Goal: Task Accomplishment & Management: Complete application form

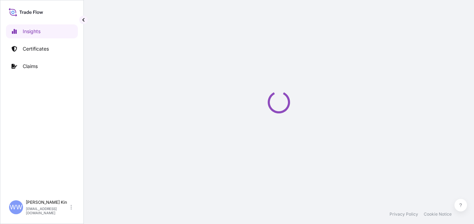
select select "2025"
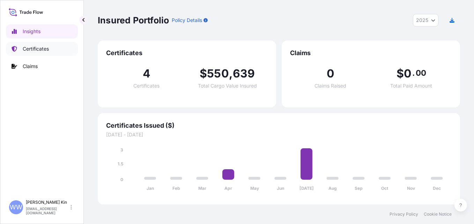
click at [41, 52] on p "Certificates" at bounding box center [36, 48] width 26 height 7
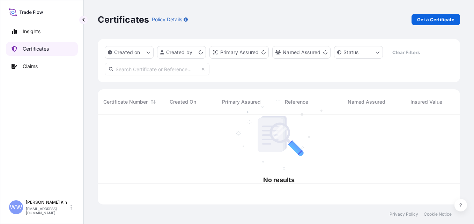
scroll to position [89, 357]
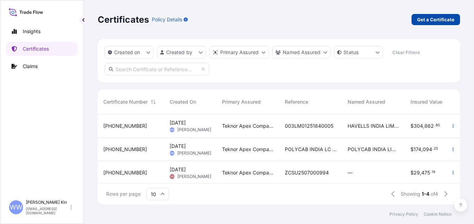
click at [433, 22] on p "Get a Certificate" at bounding box center [436, 19] width 37 height 7
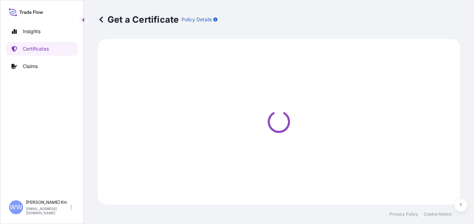
select select "Barge"
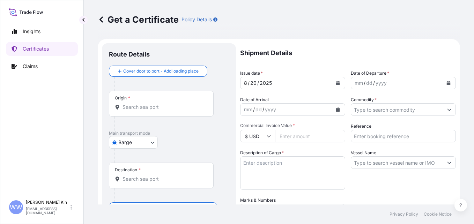
click at [150, 104] on input "Origin *" at bounding box center [164, 107] width 82 height 7
click at [140, 110] on input "Origin * Please select an origin" at bounding box center [164, 107] width 82 height 7
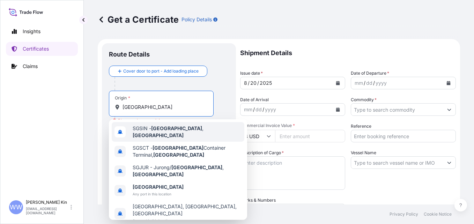
click at [191, 135] on div "SGSIN - [GEOGRAPHIC_DATA] , [GEOGRAPHIC_DATA]" at bounding box center [178, 132] width 133 height 20
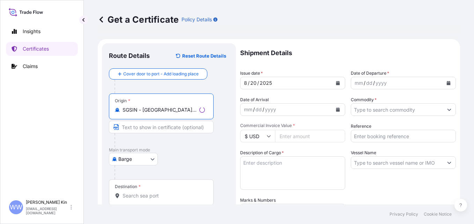
type input "SGSIN - [GEOGRAPHIC_DATA], [GEOGRAPHIC_DATA]"
click at [160, 126] on input "Text to appear on certificate" at bounding box center [161, 127] width 105 height 13
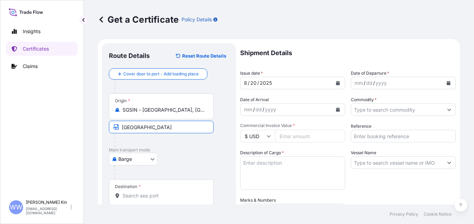
type input "[GEOGRAPHIC_DATA]"
click at [177, 141] on div at bounding box center [164, 140] width 99 height 14
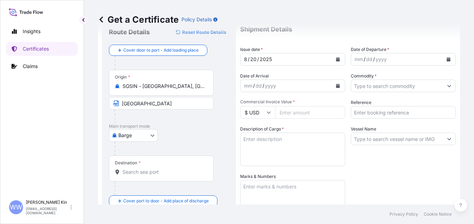
scroll to position [35, 0]
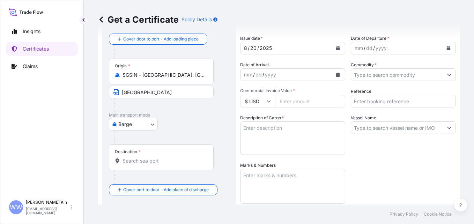
click at [150, 125] on body "Insights Certificates Claims [PERSON_NAME] Win Kin [EMAIL_ADDRESS][DOMAIN_NAME]…" at bounding box center [237, 112] width 474 height 224
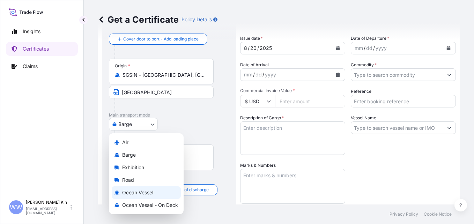
click at [146, 196] on span "Ocean Vessel" at bounding box center [137, 192] width 31 height 7
select select "Ocean Vessel"
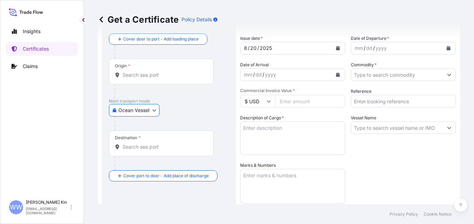
click at [146, 142] on div "Destination *" at bounding box center [161, 144] width 105 height 26
click at [146, 144] on input "Destination *" at bounding box center [164, 147] width 82 height 7
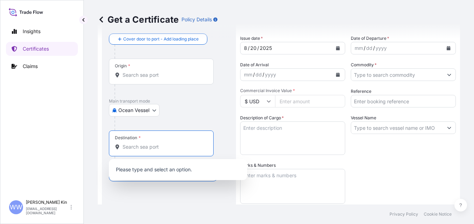
click at [136, 148] on input "Destination *" at bounding box center [164, 147] width 82 height 7
click at [212, 120] on div at bounding box center [172, 124] width 115 height 14
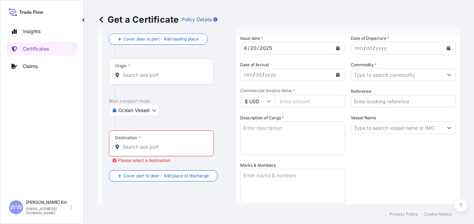
click at [190, 149] on input "Destination * Please select a destination" at bounding box center [164, 147] width 82 height 7
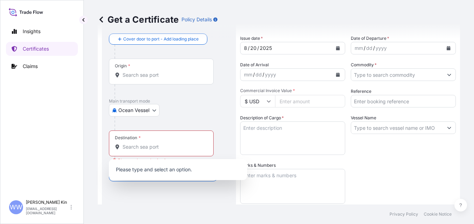
click at [202, 123] on div at bounding box center [172, 124] width 115 height 14
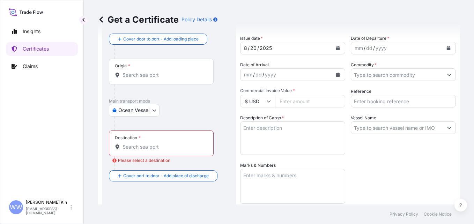
click at [186, 152] on div "Destination *" at bounding box center [161, 144] width 105 height 26
click at [186, 151] on input "Destination * Please select a destination" at bounding box center [164, 147] width 82 height 7
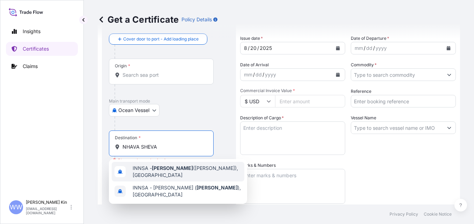
click at [182, 175] on span "INNSA - [GEOGRAPHIC_DATA] ([PERSON_NAME]), [GEOGRAPHIC_DATA]" at bounding box center [187, 172] width 109 height 14
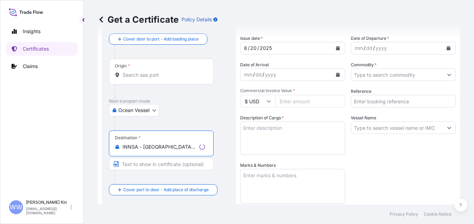
type input "INNSA - [GEOGRAPHIC_DATA] ([PERSON_NAME]), [GEOGRAPHIC_DATA]"
click at [184, 166] on input "Text to appear on certificate" at bounding box center [161, 164] width 105 height 13
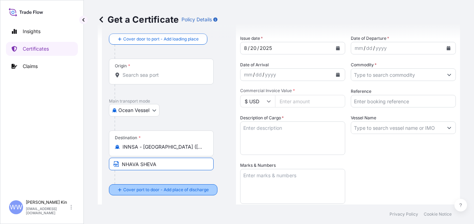
type input "NHAVA SHEVA"
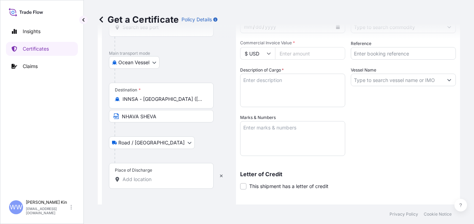
scroll to position [105, 0]
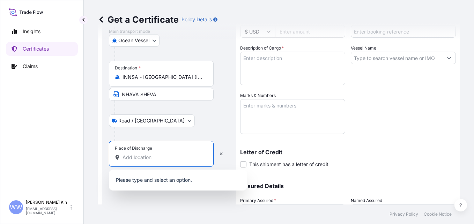
click at [155, 160] on input "Place of Discharge" at bounding box center [164, 157] width 82 height 7
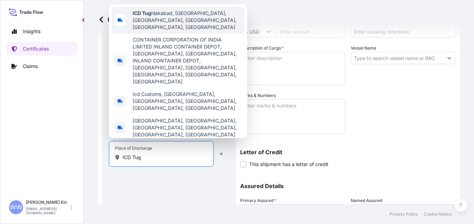
click at [200, 30] on span "ICD Tug hlakabad, [GEOGRAPHIC_DATA], [GEOGRAPHIC_DATA], [GEOGRAPHIC_DATA], [GEO…" at bounding box center [187, 20] width 109 height 21
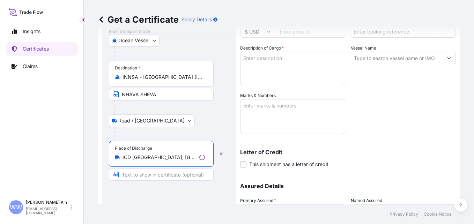
type input "ICD [GEOGRAPHIC_DATA], [GEOGRAPHIC_DATA], [GEOGRAPHIC_DATA], [GEOGRAPHIC_DATA],…"
click at [179, 174] on input "Text to appear on certificate" at bounding box center [161, 174] width 105 height 13
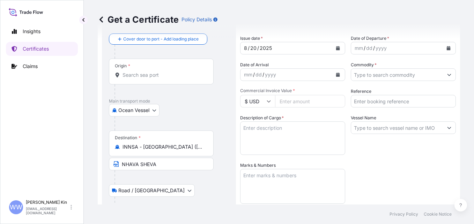
scroll to position [0, 0]
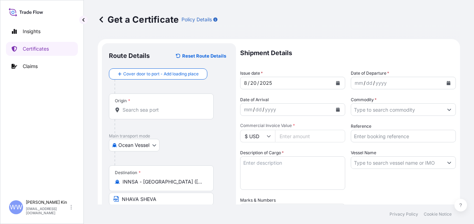
type input "ICD [GEOGRAPHIC_DATA] [GEOGRAPHIC_DATA]"
click at [337, 82] on icon "Calendar" at bounding box center [338, 83] width 4 height 4
click at [337, 81] on button "Calendar" at bounding box center [338, 83] width 11 height 11
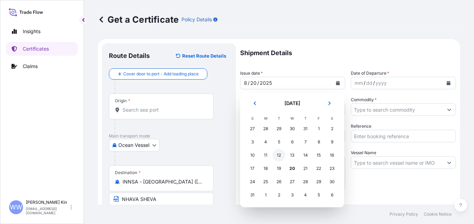
click at [281, 157] on div "12" at bounding box center [279, 155] width 13 height 13
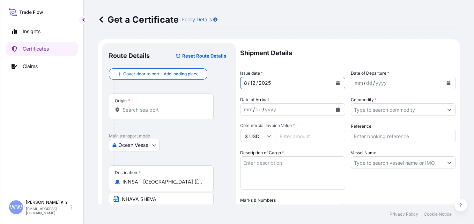
click at [445, 86] on button "Calendar" at bounding box center [448, 83] width 11 height 11
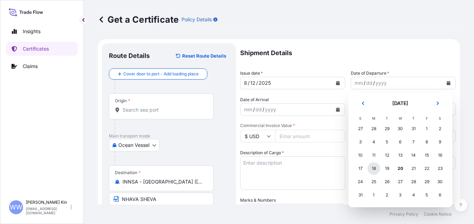
click at [374, 170] on div "18" at bounding box center [374, 168] width 13 height 13
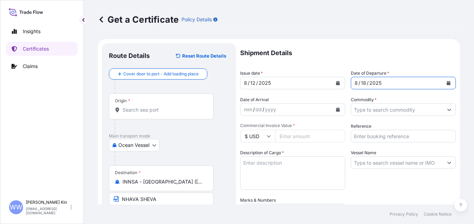
click at [336, 110] on icon "Calendar" at bounding box center [338, 110] width 4 height 4
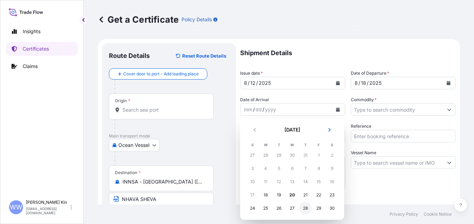
click at [306, 208] on div "28" at bounding box center [305, 208] width 13 height 13
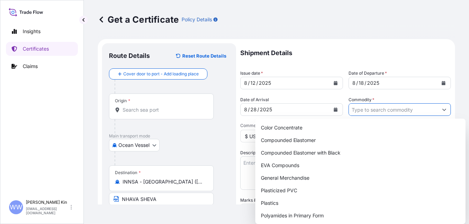
click at [418, 108] on input "Commodity *" at bounding box center [393, 109] width 89 height 13
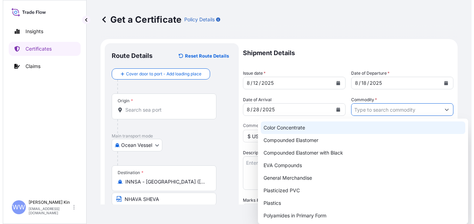
scroll to position [35, 0]
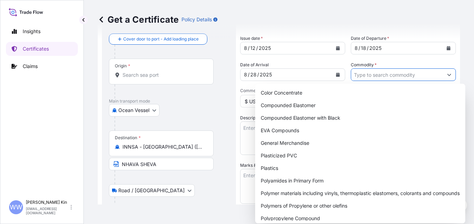
click at [443, 79] on button "Show suggestions" at bounding box center [449, 74] width 13 height 13
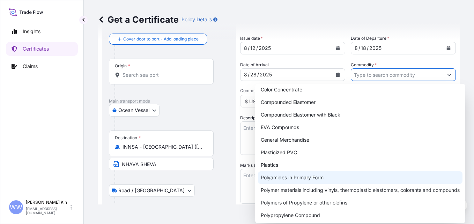
scroll to position [4, 0]
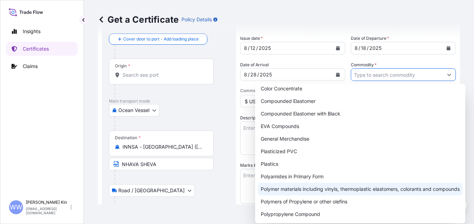
click at [369, 190] on div "Polymer materials including vinyls, thermoplastic elastomers, colorants and com…" at bounding box center [360, 189] width 205 height 13
type input "Polymer materials including vinyls, thermoplastic elastomers, colorants and com…"
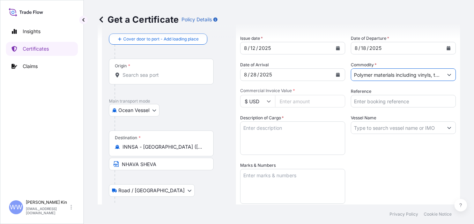
click at [367, 166] on div "Shipment Details Issue date * [DATE] Date of Departure * [DATE] Date of Arrival…" at bounding box center [348, 161] width 216 height 306
click at [306, 103] on input "Commercial Invoice Value *" at bounding box center [310, 101] width 70 height 13
type input "61160"
click at [392, 99] on input "Reference" at bounding box center [403, 101] width 105 height 13
click at [356, 159] on div "Shipment Details Issue date * [DATE] Date of Departure * [DATE] Date of Arrival…" at bounding box center [348, 161] width 216 height 306
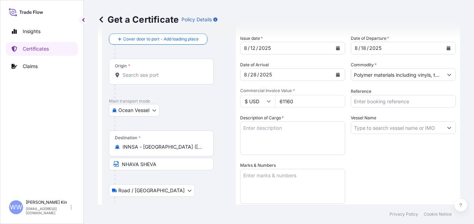
click at [371, 104] on input "Reference" at bounding box center [403, 101] width 105 height 13
click at [368, 100] on input "Reference" at bounding box center [403, 101] width 105 height 13
type input "0995025IM0Y00007"
click at [405, 146] on div "Vessel Name" at bounding box center [403, 135] width 105 height 41
click at [425, 129] on input "Vessel Name" at bounding box center [398, 128] width 92 height 13
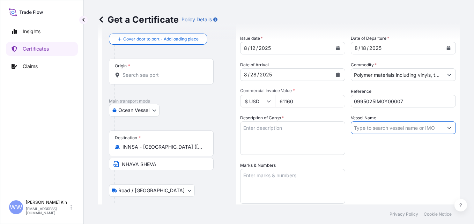
click at [447, 129] on button "Show suggestions" at bounding box center [449, 128] width 13 height 13
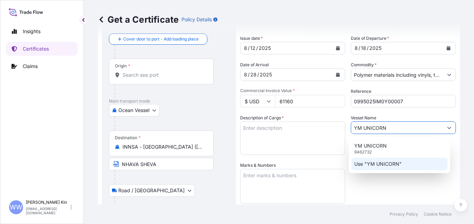
click at [383, 151] on div "YM UNICORN 9462732" at bounding box center [400, 149] width 96 height 18
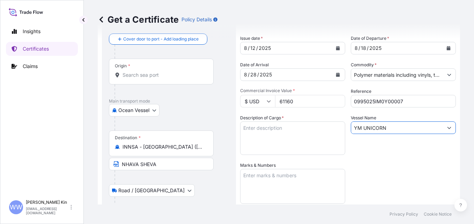
type input "YM UNICORN"
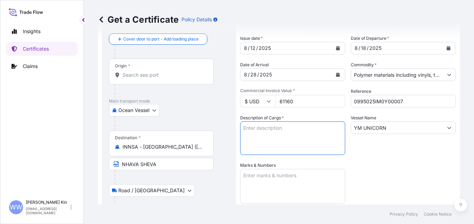
click at [294, 132] on textarea "Description of Cargo *" at bounding box center [292, 139] width 105 height 34
paste textarea "APEX 84458 NAT"
paste textarea "PVC CABLE COMPOUND QTY 20.00 MT"
click at [304, 136] on textarea "APEX 84458 NAT PVC CABLE COMPOUND QTY 20.00 MT" at bounding box center [292, 139] width 105 height 34
click at [288, 141] on textarea "APEX 84458 NAT PVC CABLE COMPOUND QTY 20.00 MT" at bounding box center [292, 139] width 105 height 34
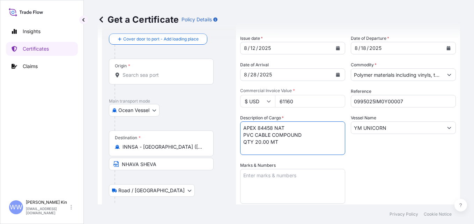
paste textarea "HSN CODE 39041090 AS PER PROFORMA INVOICE NUMBER 1200415792 DATED [DATE] INCOTE…"
paste textarea "LC NUMBER: 0995025IM0Y00007 , DATE: [DATE] FINAL PLACE OF DELIVERY: ICD [GEOGRA…"
click at [298, 145] on textarea "APEX 84458 NAT PVC CABLE COMPOUND QTY 20.00 MT HSN CODE 39041090 AS PER PROFORM…" at bounding box center [292, 139] width 105 height 34
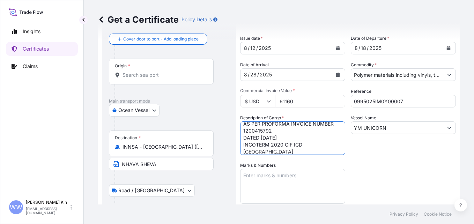
scroll to position [46, 0]
click at [285, 138] on textarea "APEX 84458 NAT PVC CABLE COMPOUND QTY 20.00 MT HSN CODE 39041090 AS PER PROFORM…" at bounding box center [292, 139] width 105 height 34
click at [309, 130] on textarea "APEX 84458 NAT PVC CABLE COMPOUND QTY 20.00 MT HSN CODE 39041090 AS PER PROFORM…" at bounding box center [292, 139] width 105 height 34
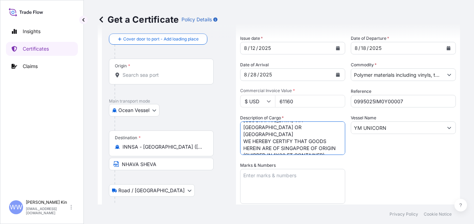
click at [317, 128] on textarea "APEX 84458 NAT PVC CABLE COMPOUND QTY 20.00 MT HSN CODE 39041090 AS PER PROFORM…" at bounding box center [292, 139] width 105 height 34
click at [324, 148] on textarea "APEX 84458 NAT PVC CABLE COMPOUND QTY 20.00 MT HSN CODE 39041090 AS PER PROFORM…" at bounding box center [292, 139] width 105 height 34
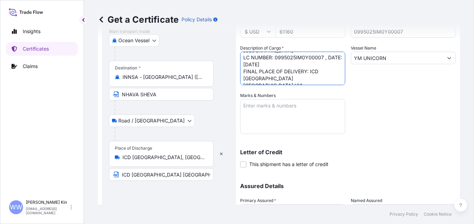
scroll to position [119, 0]
click at [305, 66] on textarea "APEX 84458 NAT PVC CABLE COMPOUND QTY 20.00 MT HSN CODE 39041090 AS PER PROFORM…" at bounding box center [292, 69] width 105 height 34
click at [328, 78] on textarea "APEX 84458 NAT PVC CABLE COMPOUND QTY 20.00 MT HSN CODE 39041090 AS PER PROFORM…" at bounding box center [292, 69] width 105 height 34
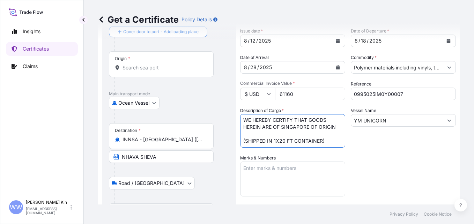
scroll to position [35, 0]
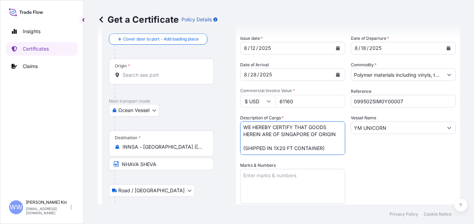
type textarea "APEX 84458 NAT PVC CABLE COMPOUND QTY 20.00 MT HSN CODE 39041090 AS PER PROFORM…"
click at [303, 179] on textarea "Marks & Numbers" at bounding box center [292, 186] width 105 height 35
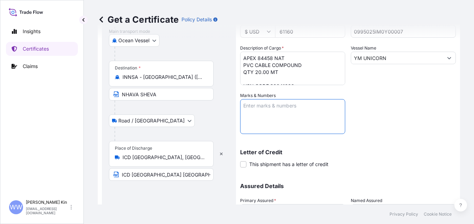
scroll to position [169, 0]
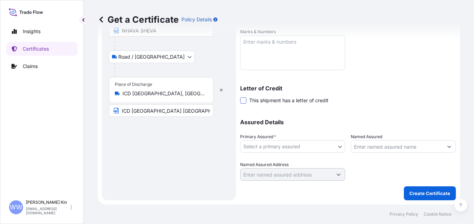
click at [245, 101] on span at bounding box center [243, 100] width 6 height 6
click at [240, 97] on input "This shipment has a letter of credit" at bounding box center [240, 97] width 0 height 0
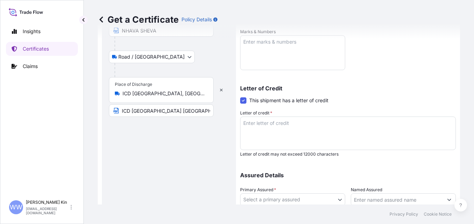
click at [280, 126] on textarea "Letter of credit *" at bounding box center [348, 134] width 216 height 34
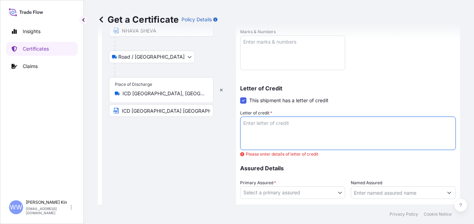
click at [277, 122] on textarea "Letter of credit *" at bounding box center [348, 134] width 216 height 34
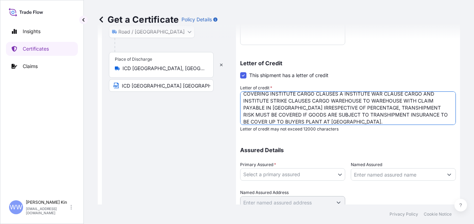
scroll to position [204, 0]
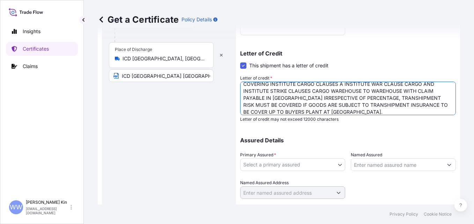
type textarea "ADDITIONAL CLAUSE AS PER LC TERMS: COVERING INSTITUTE CARGO CLAUSES A INSTITUTE…"
click at [329, 165] on body "Insights Certificates Claims [PERSON_NAME] Win Kin [EMAIL_ADDRESS][DOMAIN_NAME]…" at bounding box center [237, 112] width 474 height 224
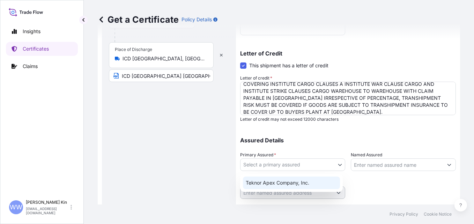
click at [326, 180] on div "Teknor Apex Company, Inc." at bounding box center [291, 183] width 97 height 13
select select "31564"
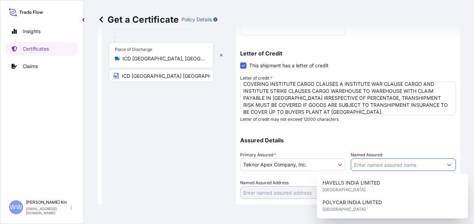
click at [406, 166] on input "Named Assured" at bounding box center [398, 165] width 92 height 13
click at [448, 165] on icon "Show suggestions" at bounding box center [450, 165] width 4 height 2
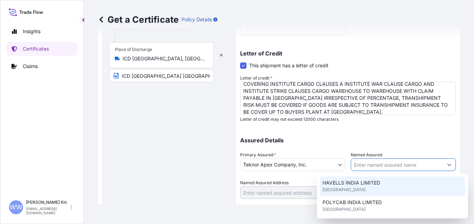
paste input "ELKAY TELELINKS LIMITED"
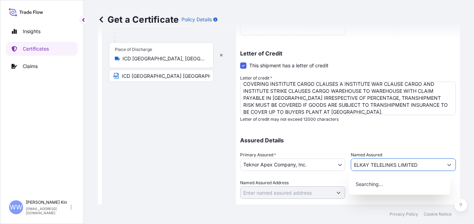
type input "ELKAY TELELINKS LIMITED"
click at [396, 137] on div "Assured Details Primary Assured * Teknor Apex Company, Inc. Teknor Apex Company…" at bounding box center [348, 164] width 216 height 70
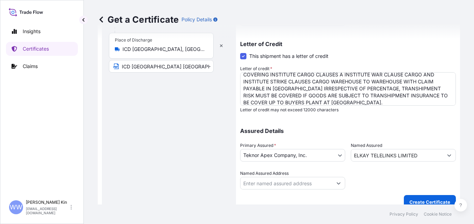
scroll to position [222, 0]
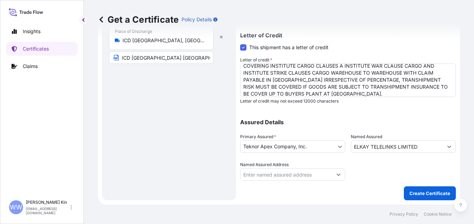
click at [327, 172] on input "Named Assured Address" at bounding box center [287, 174] width 92 height 13
click at [337, 174] on icon "Show suggestions" at bounding box center [339, 175] width 4 height 4
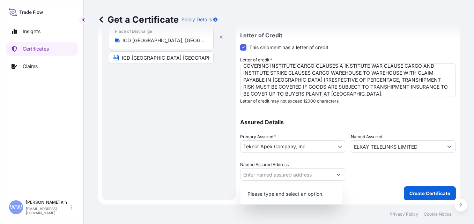
click at [358, 165] on div at bounding box center [403, 171] width 105 height 20
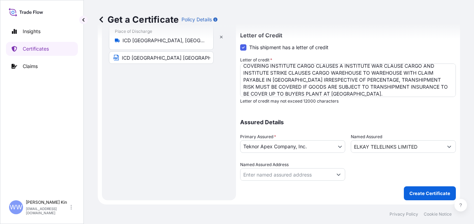
click at [410, 168] on div at bounding box center [403, 171] width 105 height 20
click at [328, 174] on input "Named Assured Address" at bounding box center [287, 174] width 92 height 13
paste input "[STREET_ADDRESS]"
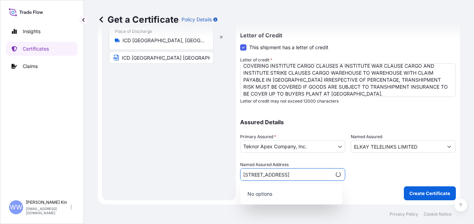
type input "[STREET_ADDRESS]"
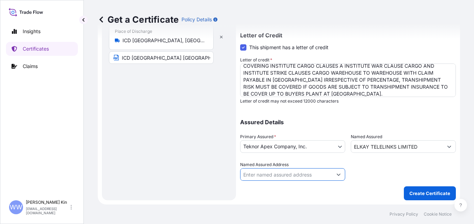
click at [295, 173] on input "Named Assured Address" at bounding box center [287, 174] width 92 height 13
click at [314, 189] on div "Shipment Details Issue date * [DATE] Date of Departure * [DATE] Date of Arrival…" at bounding box center [348, 10] width 216 height 379
click at [275, 174] on input "Named Assured Address" at bounding box center [287, 174] width 92 height 13
paste input "[STREET_ADDRESS]"
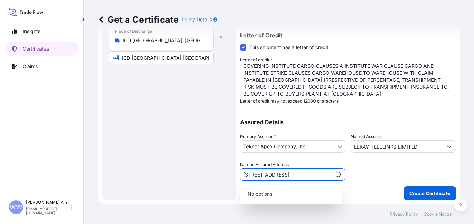
type input "[STREET_ADDRESS]"
click at [370, 172] on div at bounding box center [403, 171] width 105 height 20
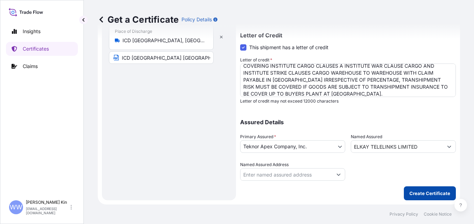
click at [423, 196] on p "Create Certificate" at bounding box center [430, 193] width 41 height 7
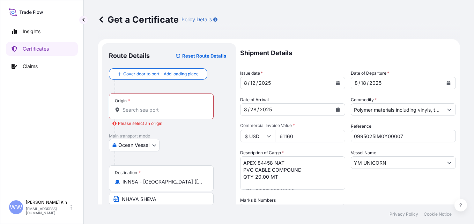
click at [414, 188] on div "Vessel Name YM UNICORN" at bounding box center [403, 170] width 105 height 41
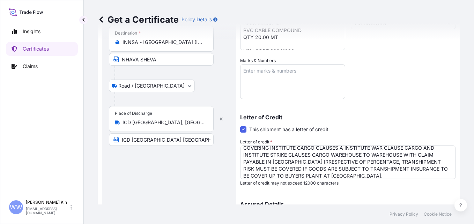
scroll to position [222, 0]
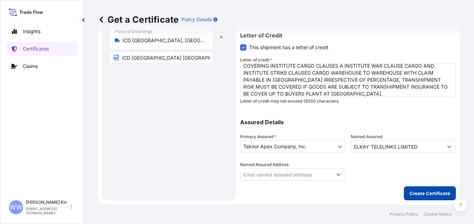
click at [421, 193] on p "Create Certificate" at bounding box center [430, 193] width 41 height 7
click at [422, 167] on div at bounding box center [403, 171] width 105 height 20
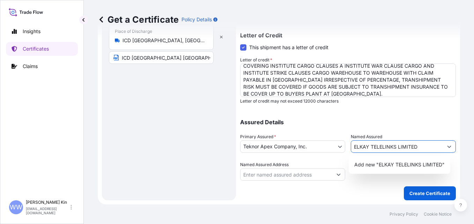
click at [415, 148] on input "ELKAY TELELINKS LIMITED" at bounding box center [398, 146] width 92 height 13
click at [418, 166] on span "Add new "ELKAY TELELINKS LIMITED"" at bounding box center [400, 164] width 90 height 7
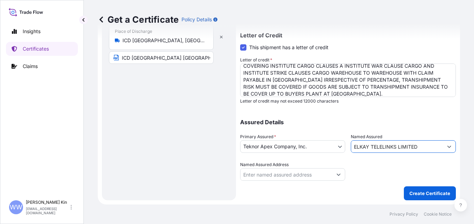
click at [416, 180] on div at bounding box center [403, 171] width 105 height 20
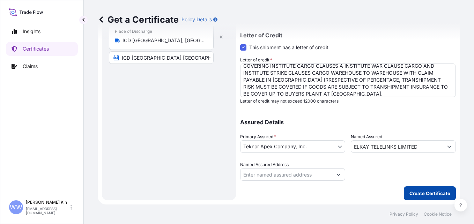
click at [425, 193] on p "Create Certificate" at bounding box center [430, 193] width 41 height 7
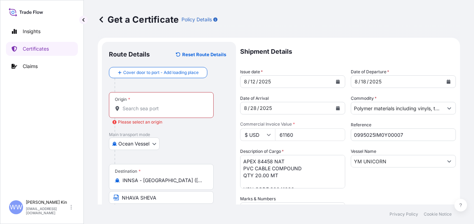
scroll to position [0, 0]
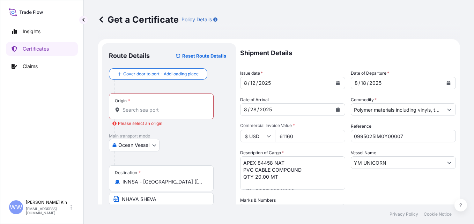
click at [178, 109] on input "Origin * Please select an origin" at bounding box center [164, 110] width 82 height 7
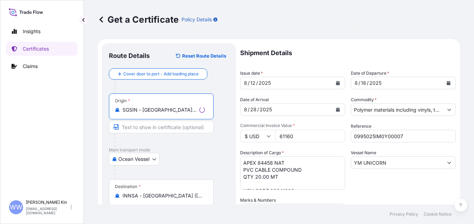
type input "SGSIN - [GEOGRAPHIC_DATA], [GEOGRAPHIC_DATA]"
click at [166, 129] on input "Text to appear on certificate" at bounding box center [161, 127] width 105 height 13
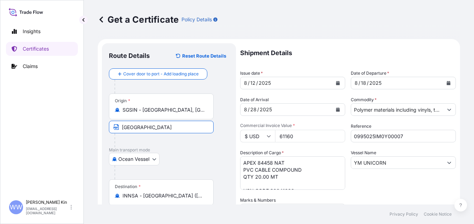
type input "[GEOGRAPHIC_DATA]"
click at [198, 146] on div at bounding box center [164, 140] width 99 height 14
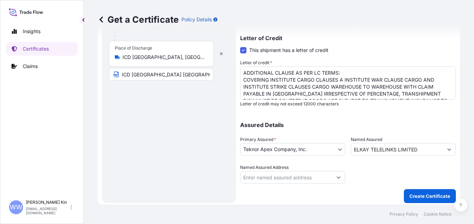
scroll to position [222, 0]
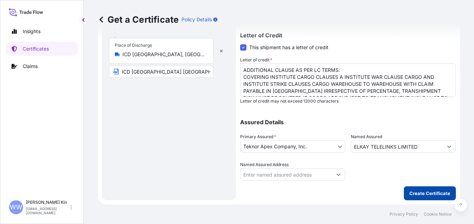
click at [430, 191] on p "Create Certificate" at bounding box center [430, 193] width 41 height 7
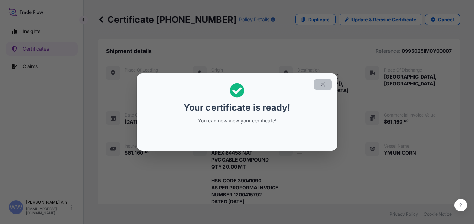
click at [320, 84] on icon "button" at bounding box center [323, 84] width 6 height 6
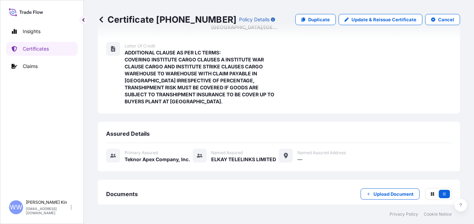
scroll to position [384, 0]
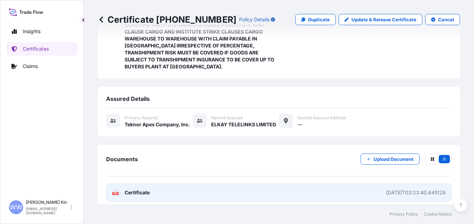
click at [143, 189] on span "Certificate" at bounding box center [137, 192] width 25 height 7
